Goal: Transaction & Acquisition: Purchase product/service

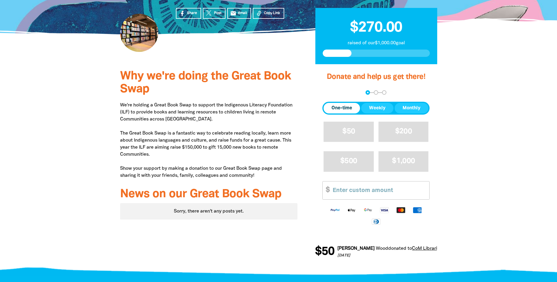
scroll to position [147, 0]
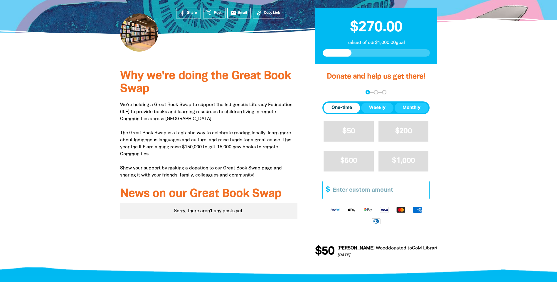
click at [249, 173] on input "Other Amount" at bounding box center [378, 190] width 101 height 18
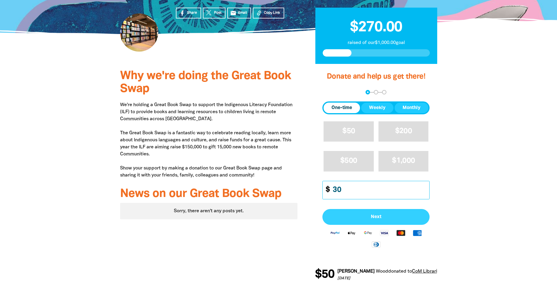
type input "30"
click at [249, 173] on button "Next" at bounding box center [375, 217] width 107 height 16
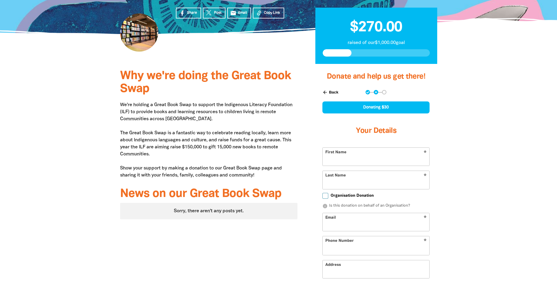
select select "AU"
click at [249, 156] on input "First Name" at bounding box center [375, 157] width 106 height 18
type input "[PERSON_NAME]"
type input "[PERSON_NAME][EMAIL_ADDRESS][PERSON_NAME][DOMAIN_NAME]"
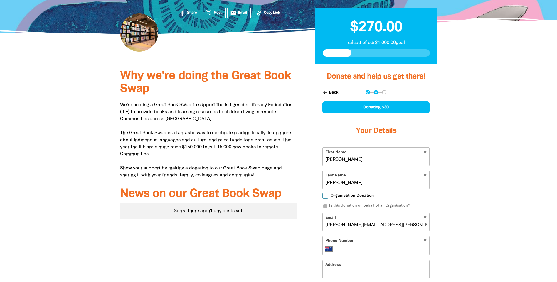
type input "[PHONE_NUMBER]"
type input "[STREET_ADDRESS][PERSON_NAME]"
drag, startPoint x: 343, startPoint y: 185, endPoint x: 317, endPoint y: 183, distance: 25.6
click at [249, 173] on div "arrow_back Back Step 1 Step 2 Step 3 Donating $30 Your Details * First Name [PE…" at bounding box center [376, 242] width 122 height 318
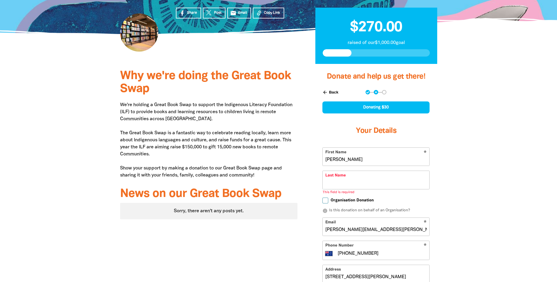
click at [249, 160] on input "[PERSON_NAME]" at bounding box center [375, 157] width 106 height 18
click at [249, 173] on input "[PERSON_NAME][EMAIL_ADDRESS][PERSON_NAME][DOMAIN_NAME]" at bounding box center [375, 227] width 106 height 18
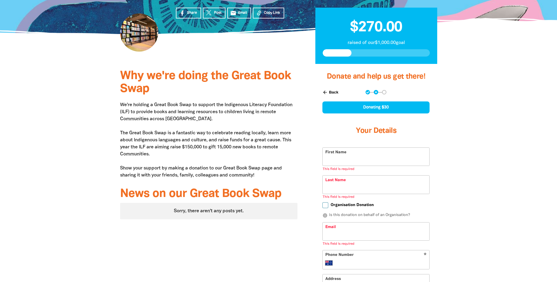
click at [249, 160] on input "First Name" at bounding box center [375, 157] width 106 height 18
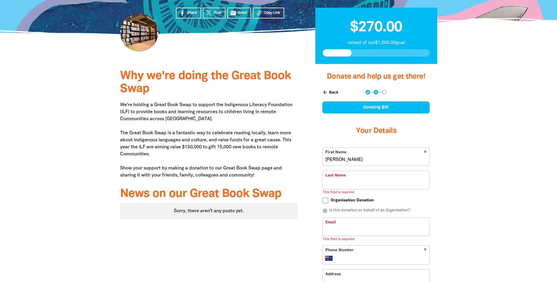
type input "[PERSON_NAME]"
click at [249, 173] on input "Last Name" at bounding box center [375, 180] width 106 height 18
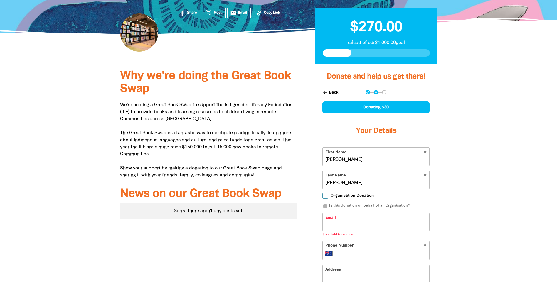
type input "[PERSON_NAME]"
click at [249, 160] on input "[PERSON_NAME]" at bounding box center [375, 157] width 106 height 18
click at [249, 173] on input "Email" at bounding box center [375, 222] width 106 height 18
type input "[EMAIL_ADDRESS][DOMAIN_NAME]"
click at [249, 173] on input "Phone Number" at bounding box center [382, 249] width 90 height 7
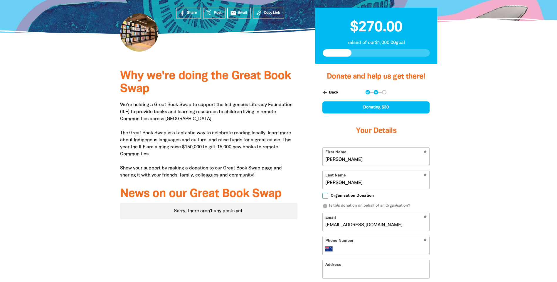
click at [249, 173] on input "Phone Number" at bounding box center [382, 249] width 90 height 7
type input "96589658"
click at [249, 173] on div at bounding box center [278, 221] width 557 height 315
click at [249, 173] on input "[EMAIL_ADDRESS][DOMAIN_NAME]" at bounding box center [375, 222] width 106 height 18
drag, startPoint x: 398, startPoint y: 227, endPoint x: 316, endPoint y: 226, distance: 82.1
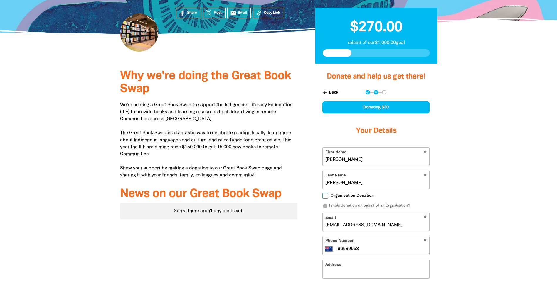
click at [249, 173] on div "arrow_back Back Step 1 Step 2 Step 3 Donating $30 Your Details * First Name [PE…" at bounding box center [376, 213] width 122 height 260
click at [249, 173] on div at bounding box center [278, 221] width 557 height 315
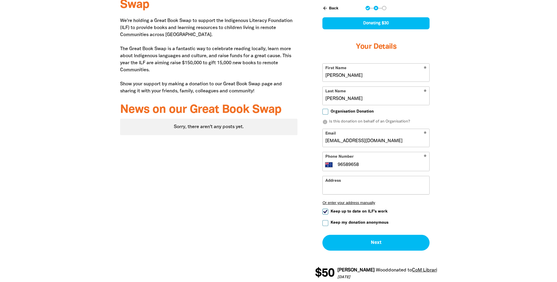
scroll to position [235, 0]
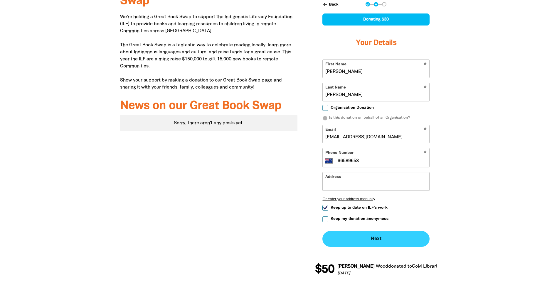
click at [249, 173] on button "Next chevron_right" at bounding box center [375, 239] width 107 height 16
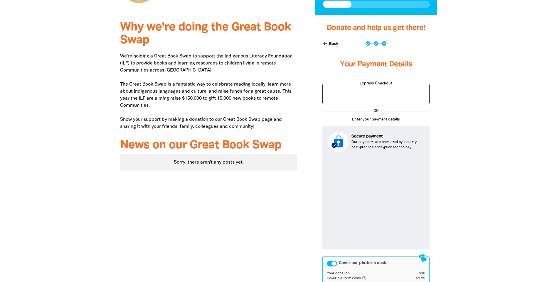
scroll to position [189, 0]
